Goal: Task Accomplishment & Management: Use online tool/utility

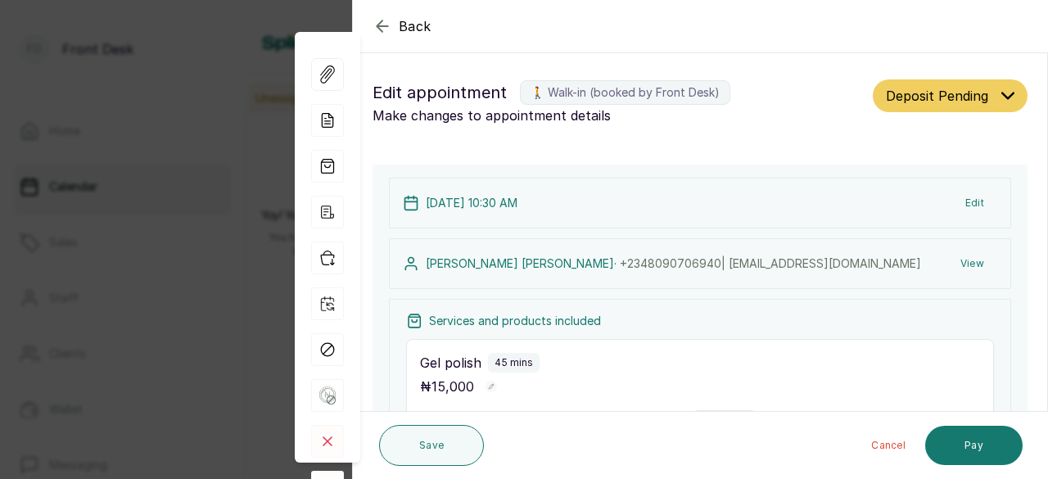
scroll to position [287, 0]
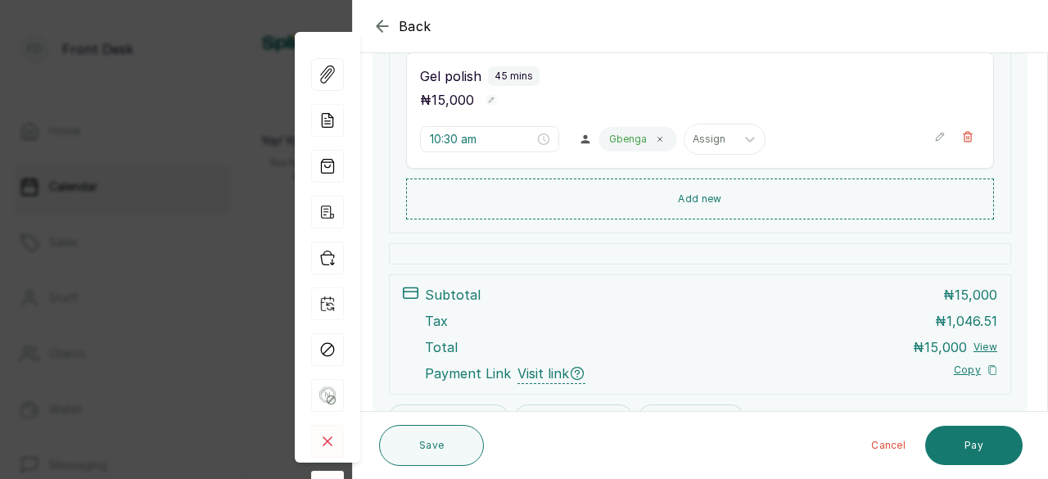
click at [378, 26] on icon "button" at bounding box center [382, 25] width 11 height 11
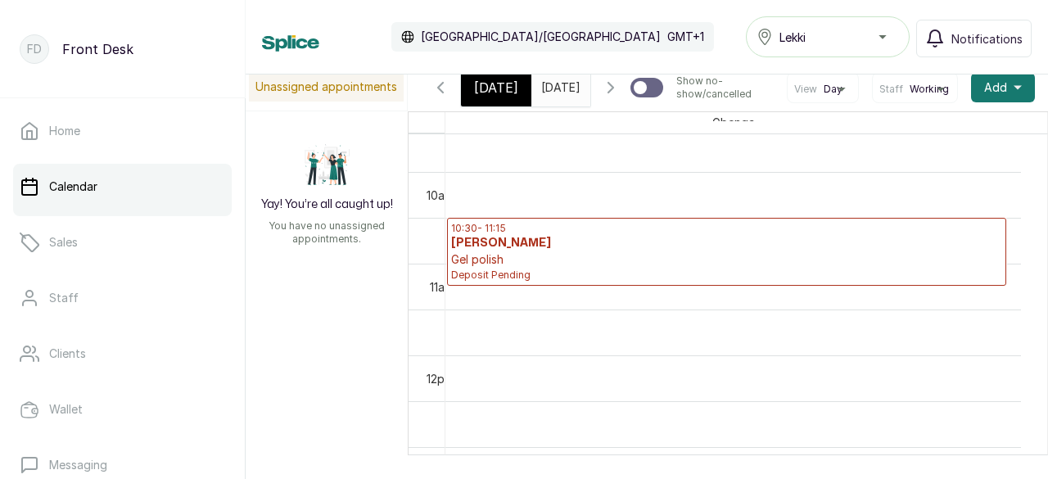
scroll to position [0, 0]
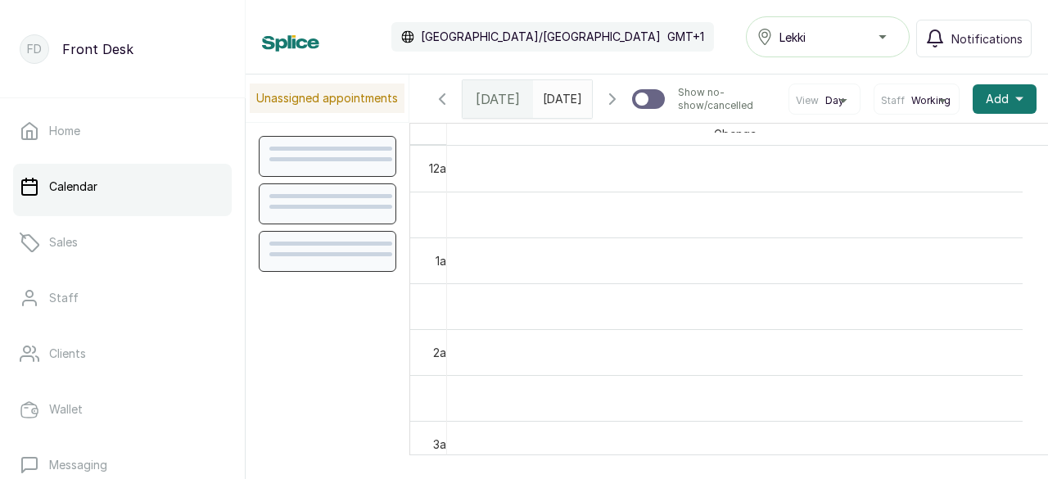
scroll to position [552, 0]
click at [603, 109] on icon "button" at bounding box center [613, 99] width 20 height 20
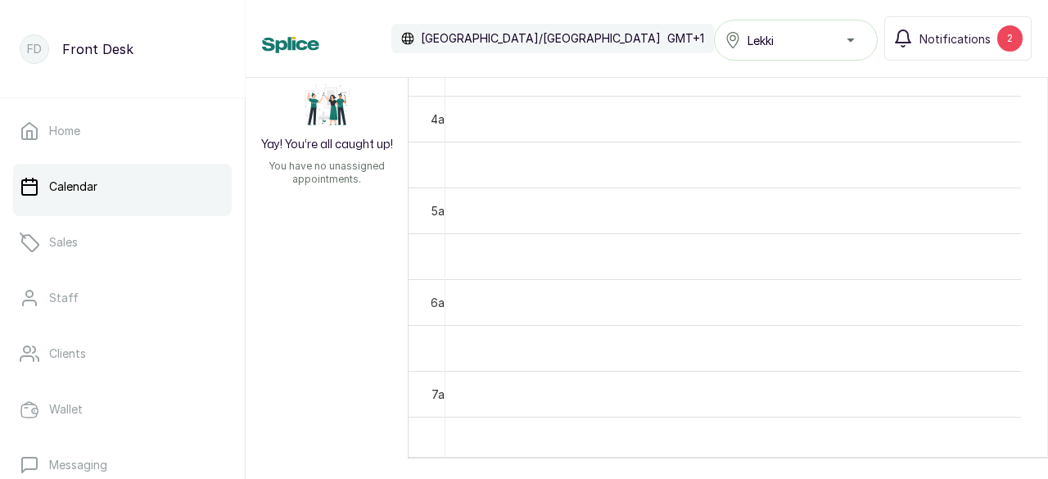
scroll to position [323, 0]
click at [999, 38] on div "2" at bounding box center [1009, 38] width 25 height 26
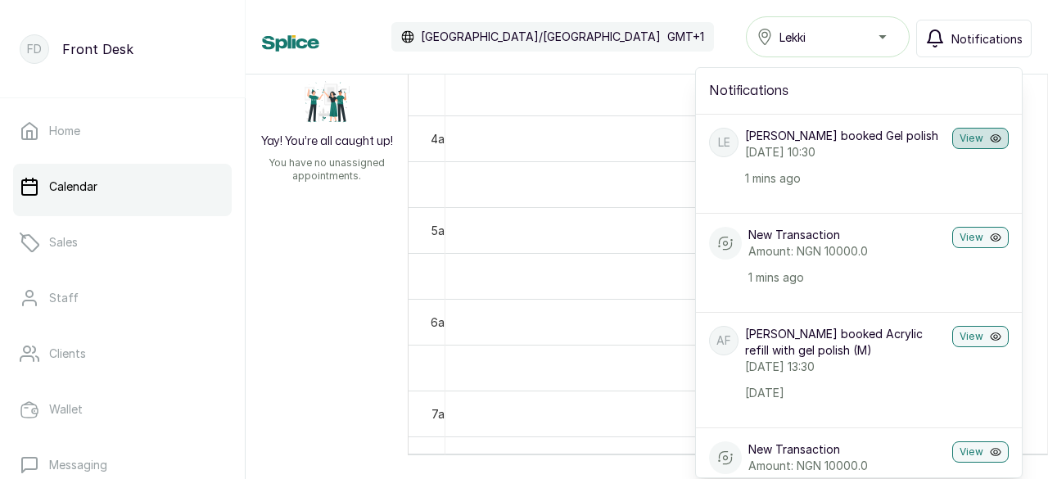
click at [955, 140] on button "View" at bounding box center [980, 138] width 56 height 21
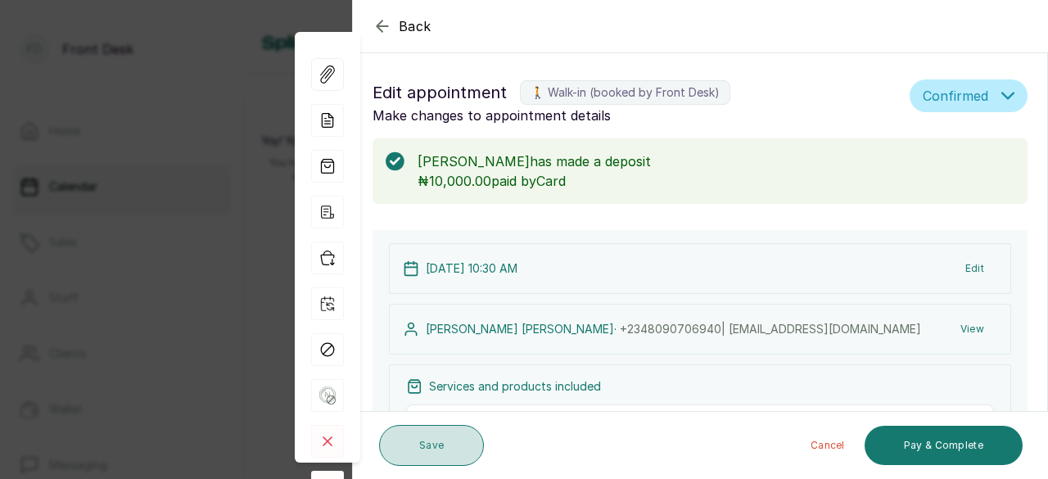
click at [436, 440] on button "Save" at bounding box center [431, 445] width 105 height 41
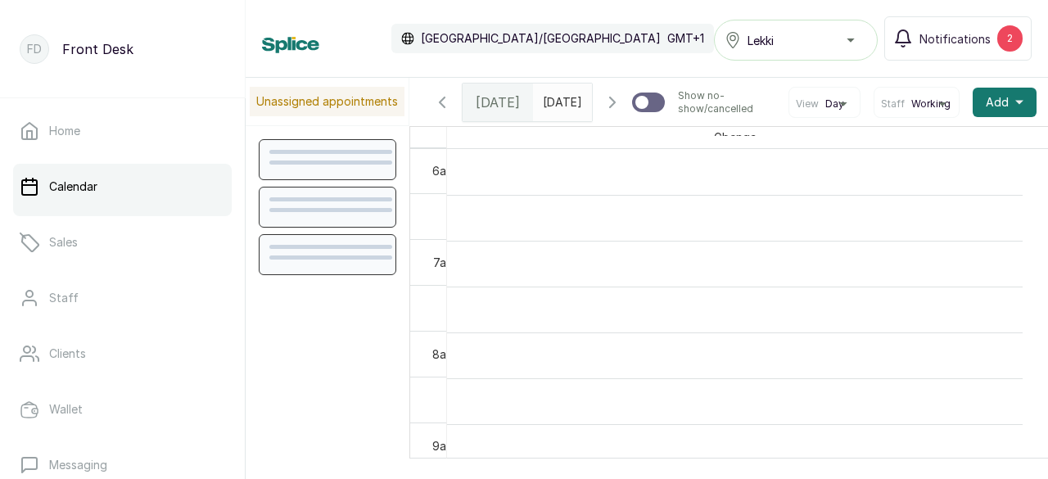
scroll to position [552, 0]
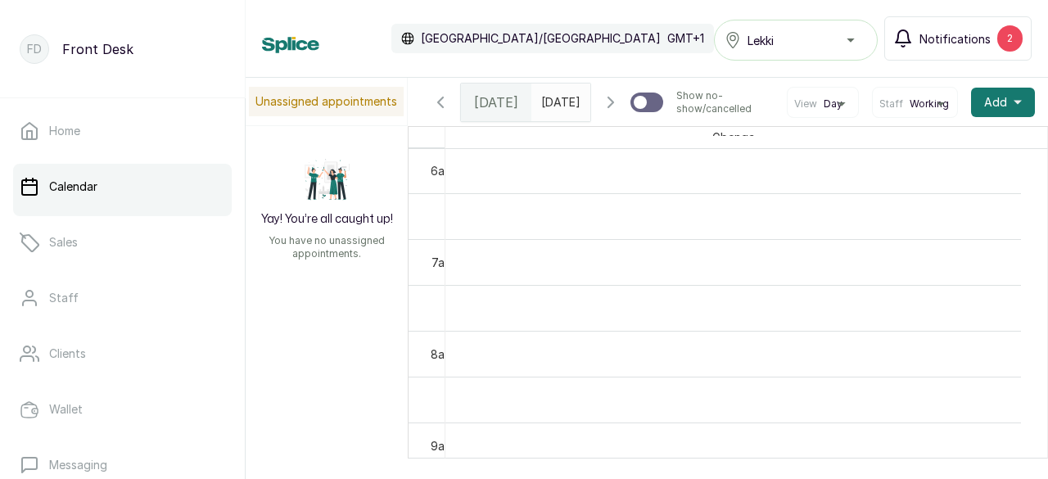
click at [964, 38] on span "Notifications" at bounding box center [954, 38] width 71 height 17
